Goal: Transaction & Acquisition: Book appointment/travel/reservation

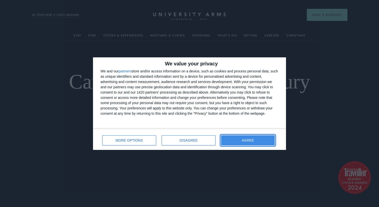
click at [231, 138] on button "AGREE" at bounding box center [248, 140] width 54 height 10
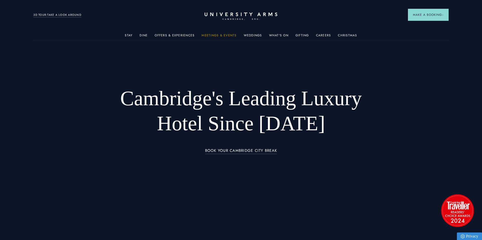
click at [205, 37] on link "Meetings & Events" at bounding box center [218, 37] width 35 height 7
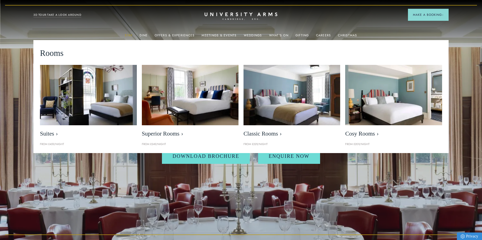
click at [132, 35] on link "Stay" at bounding box center [129, 37] width 8 height 7
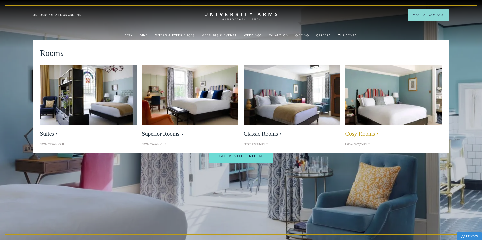
click at [379, 101] on img at bounding box center [393, 95] width 111 height 70
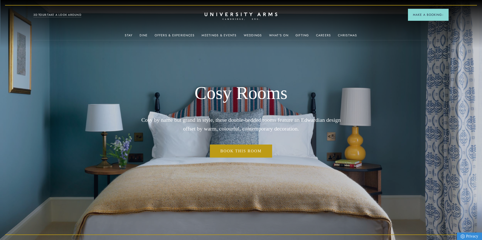
click at [357, 175] on img at bounding box center [241, 120] width 482 height 240
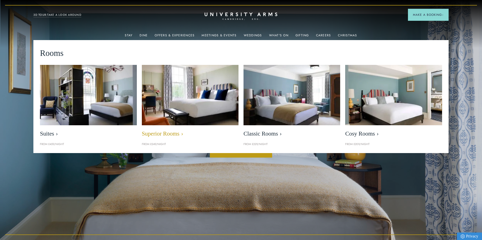
click at [189, 99] on img at bounding box center [189, 95] width 111 height 70
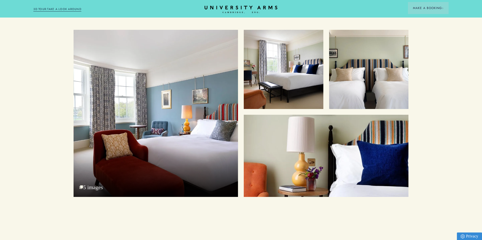
scroll to position [657, 0]
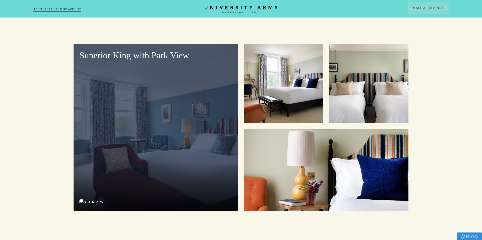
click at [184, 160] on div "Superior King with Park View 5 images" at bounding box center [156, 127] width 164 height 167
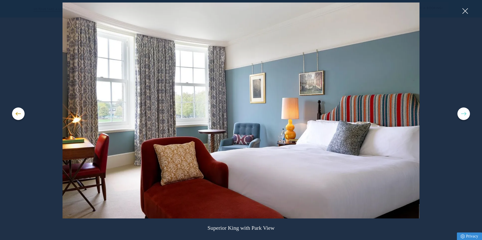
click at [464, 113] on button at bounding box center [463, 114] width 13 height 13
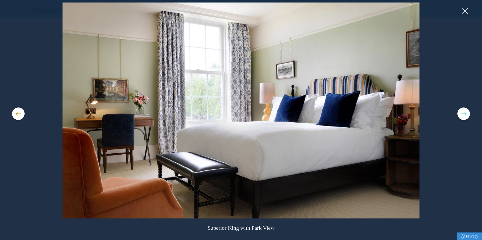
click at [464, 113] on button at bounding box center [463, 114] width 13 height 13
click at [463, 114] on button at bounding box center [463, 114] width 13 height 13
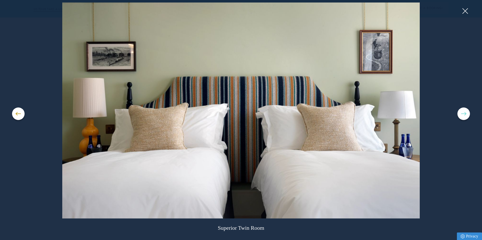
click at [463, 114] on button at bounding box center [463, 114] width 13 height 13
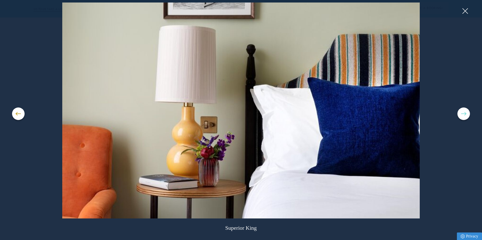
click at [463, 114] on button at bounding box center [463, 114] width 13 height 13
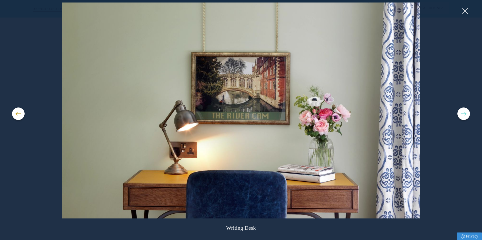
click at [463, 114] on button at bounding box center [463, 114] width 13 height 13
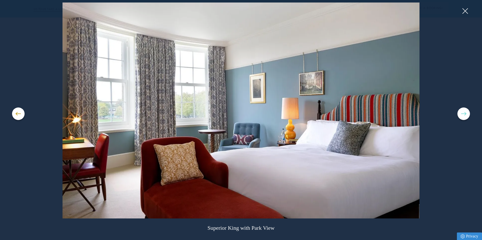
click at [463, 114] on button at bounding box center [463, 114] width 13 height 13
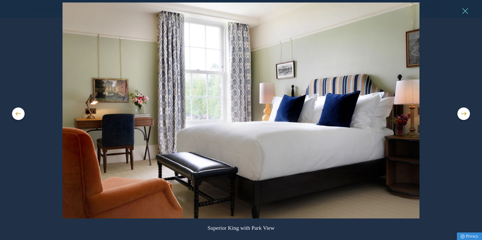
click at [465, 12] on button at bounding box center [465, 11] width 8 height 8
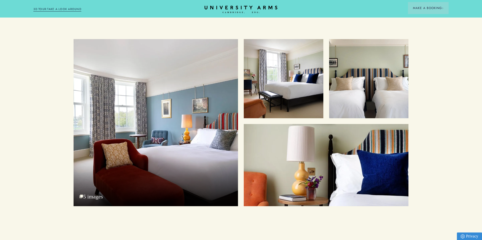
click at [64, 8] on link "3D TOUR:TAKE A LOOK AROUND" at bounding box center [57, 9] width 48 height 5
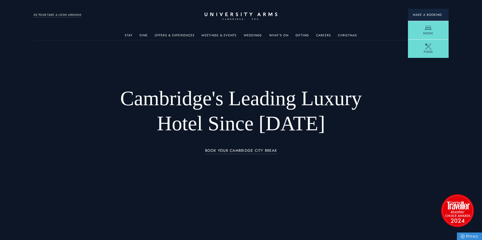
click at [422, 12] on button "Make a Booking" at bounding box center [428, 15] width 41 height 12
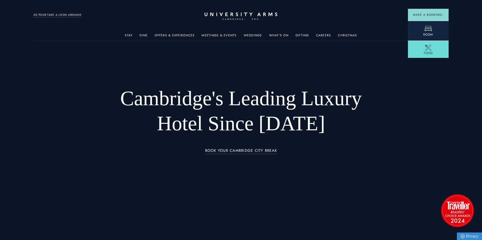
click at [427, 32] on span "Room" at bounding box center [428, 34] width 10 height 5
